Goal: Find specific page/section: Find specific page/section

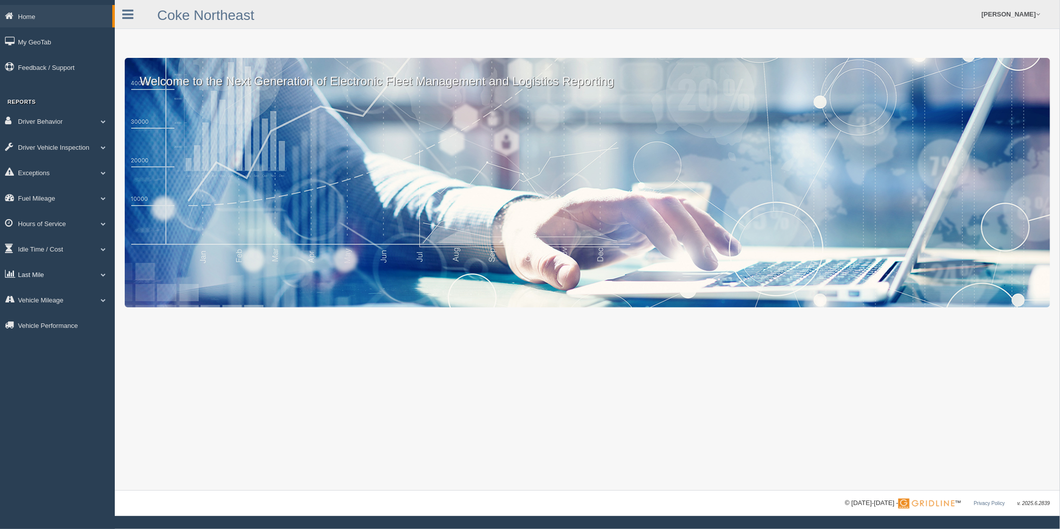
click at [27, 281] on link "Last Mile" at bounding box center [57, 274] width 115 height 22
click at [41, 300] on link "Planned Vs Actual" at bounding box center [65, 297] width 94 height 18
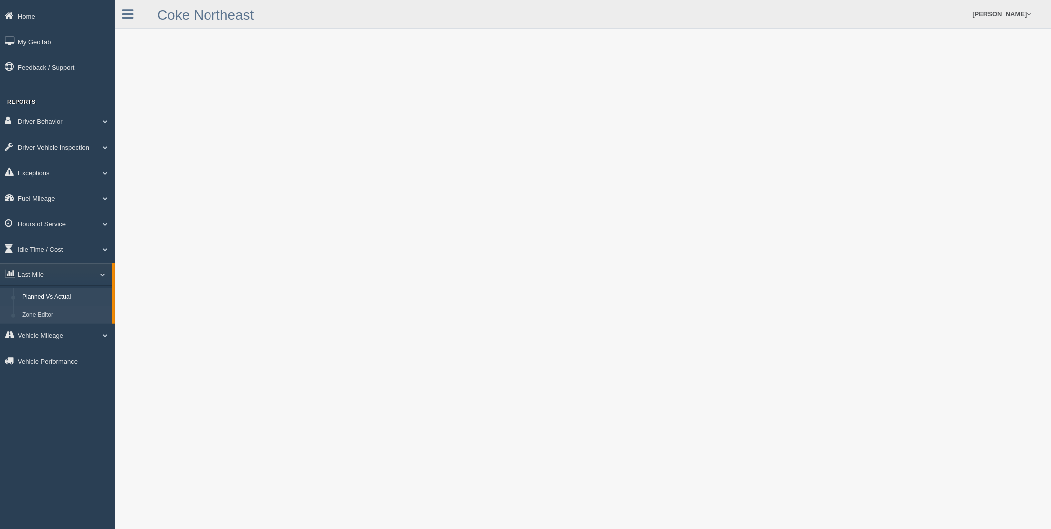
click at [48, 324] on link "Zone Editor" at bounding box center [65, 315] width 94 height 18
